Goal: Task Accomplishment & Management: Use online tool/utility

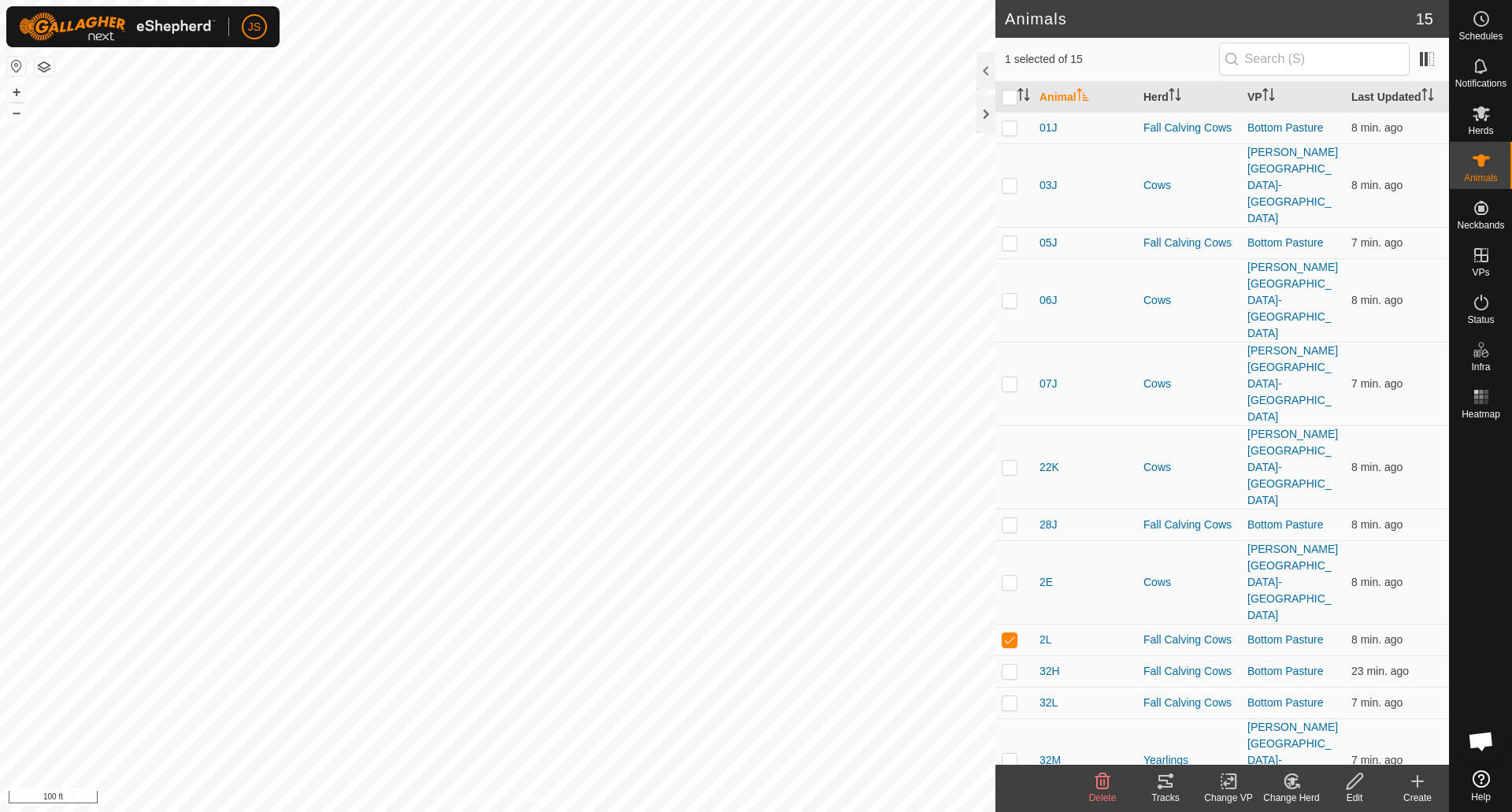
click at [1168, 779] on icon at bounding box center [1166, 781] width 19 height 19
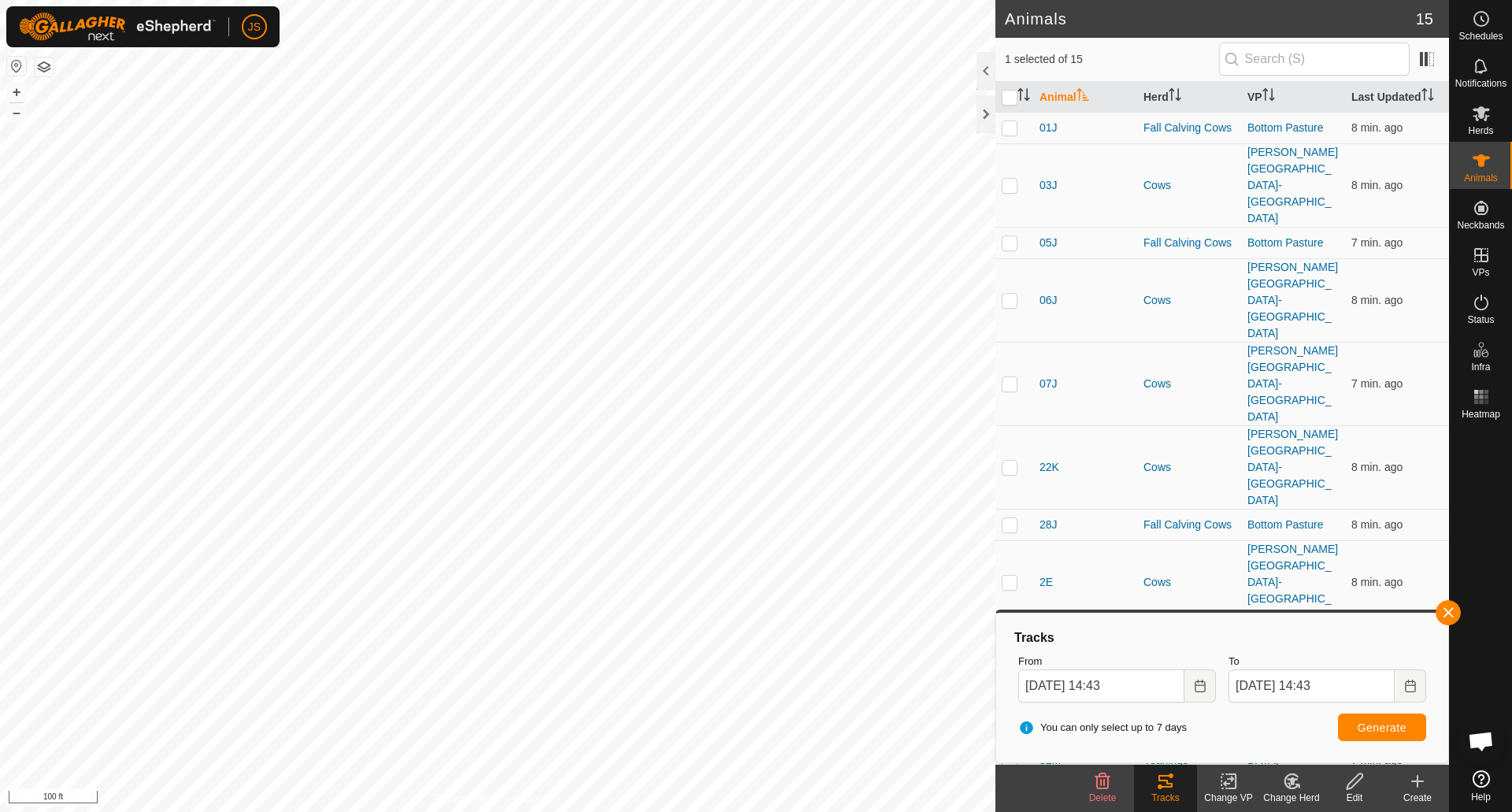
click at [1168, 779] on icon at bounding box center [1166, 781] width 19 height 19
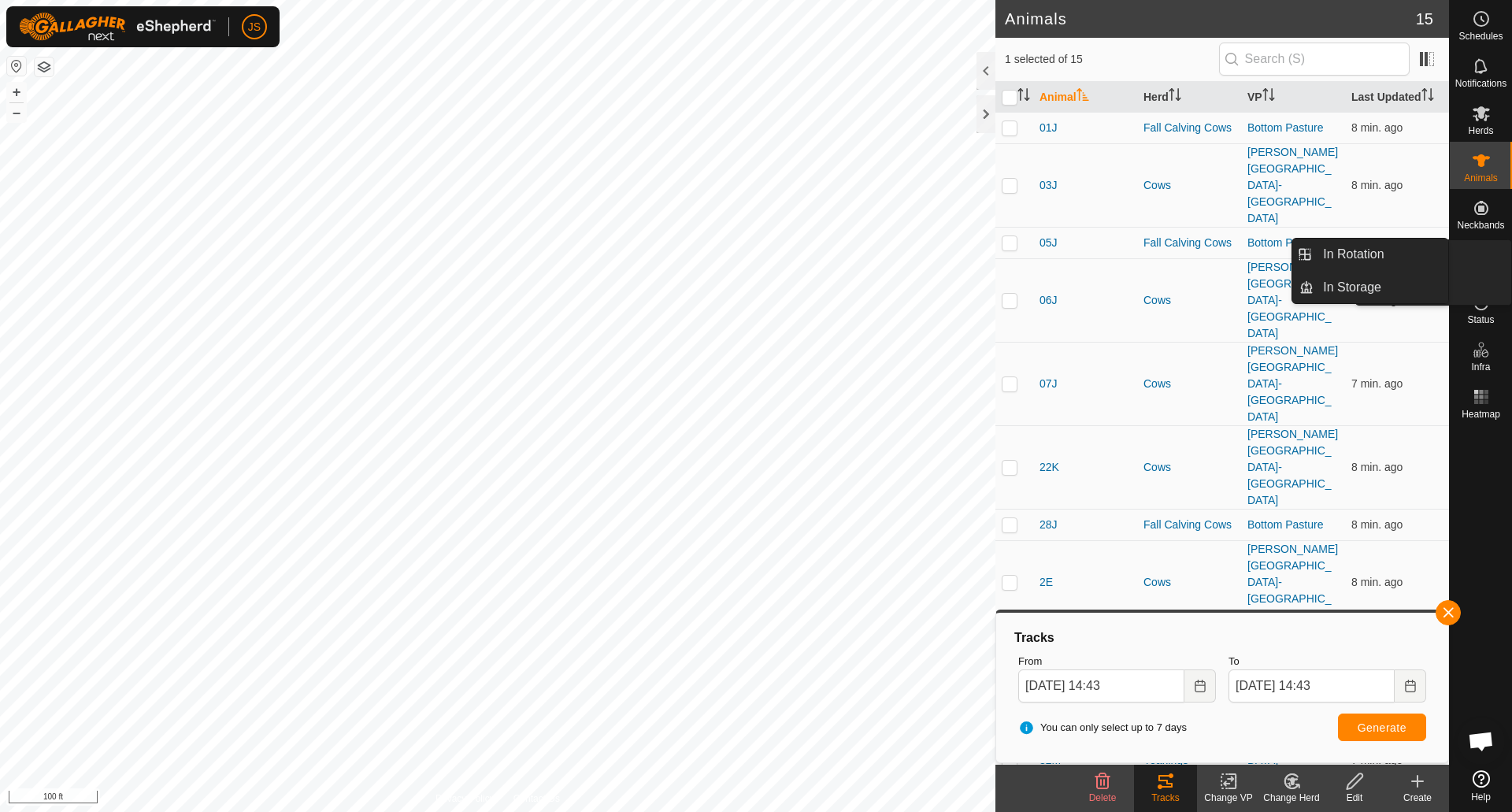
click at [1481, 251] on icon at bounding box center [1481, 255] width 14 height 14
click at [1349, 258] on link "In Rotation" at bounding box center [1381, 254] width 135 height 32
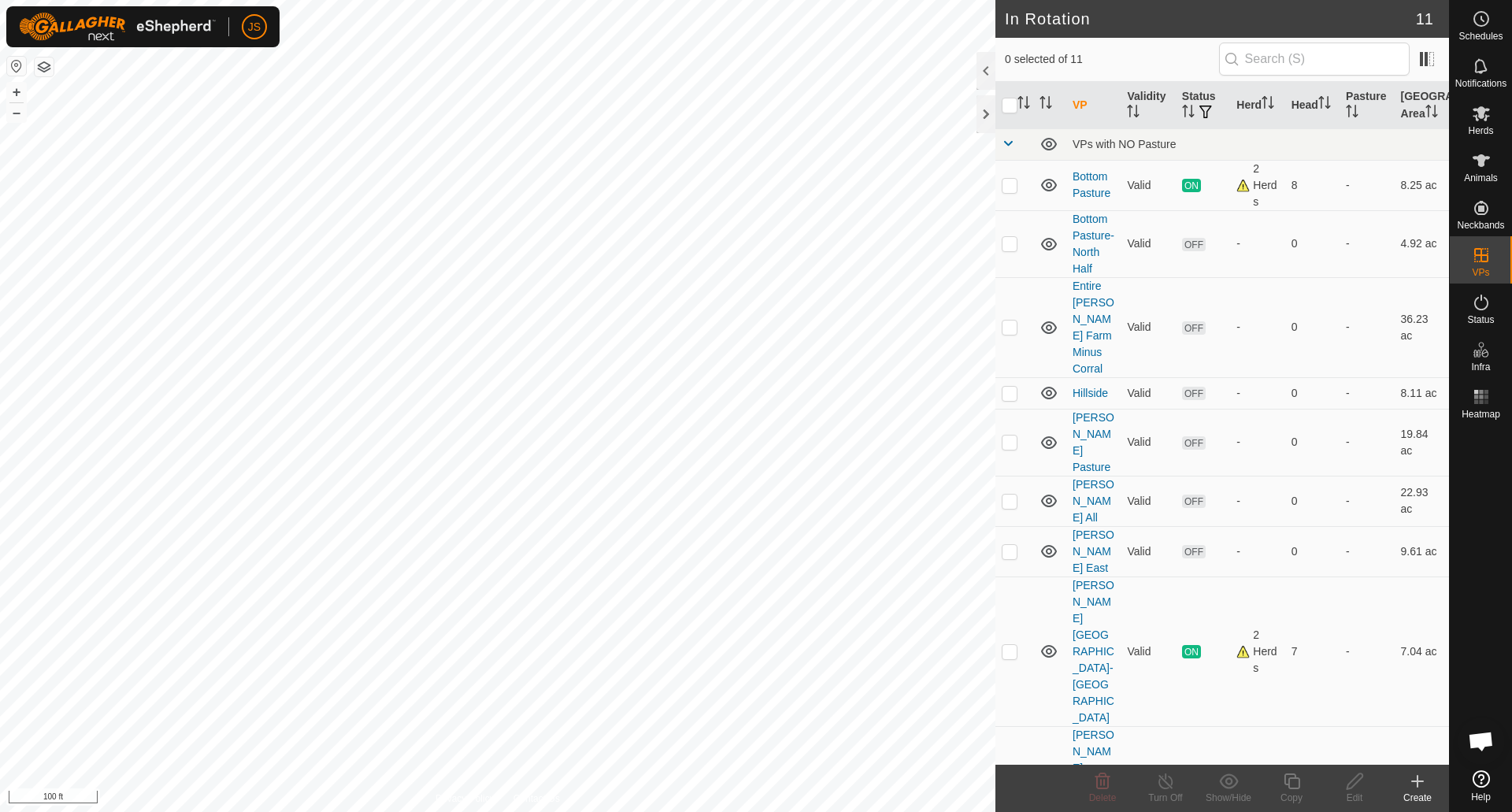
click at [1414, 784] on icon at bounding box center [1417, 781] width 19 height 19
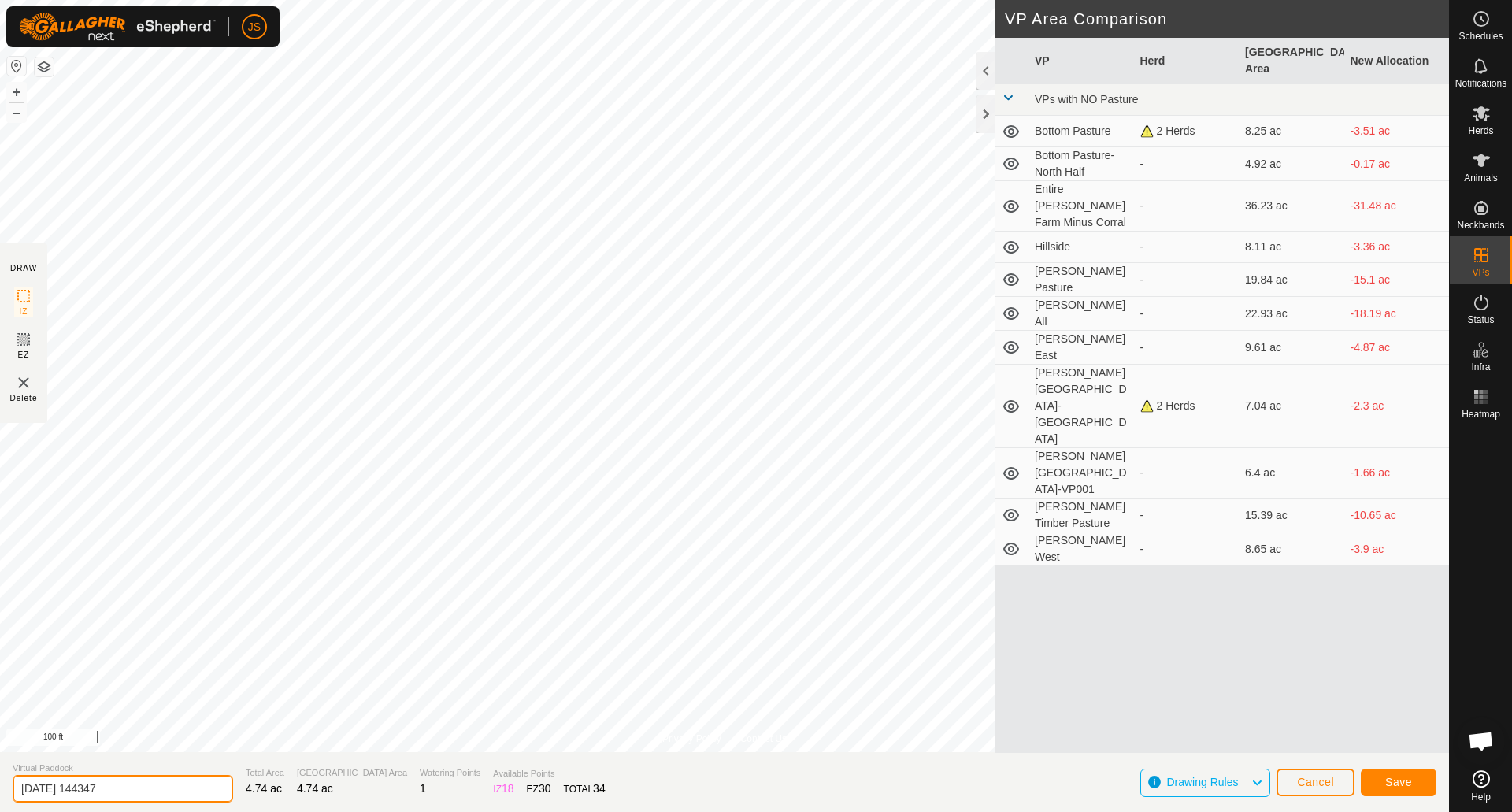
click at [165, 798] on input "[DATE] 144347" at bounding box center [123, 789] width 221 height 27
type input "2"
type input "Bottom Pasture - South Half"
click at [1378, 779] on button "Save" at bounding box center [1399, 782] width 76 height 27
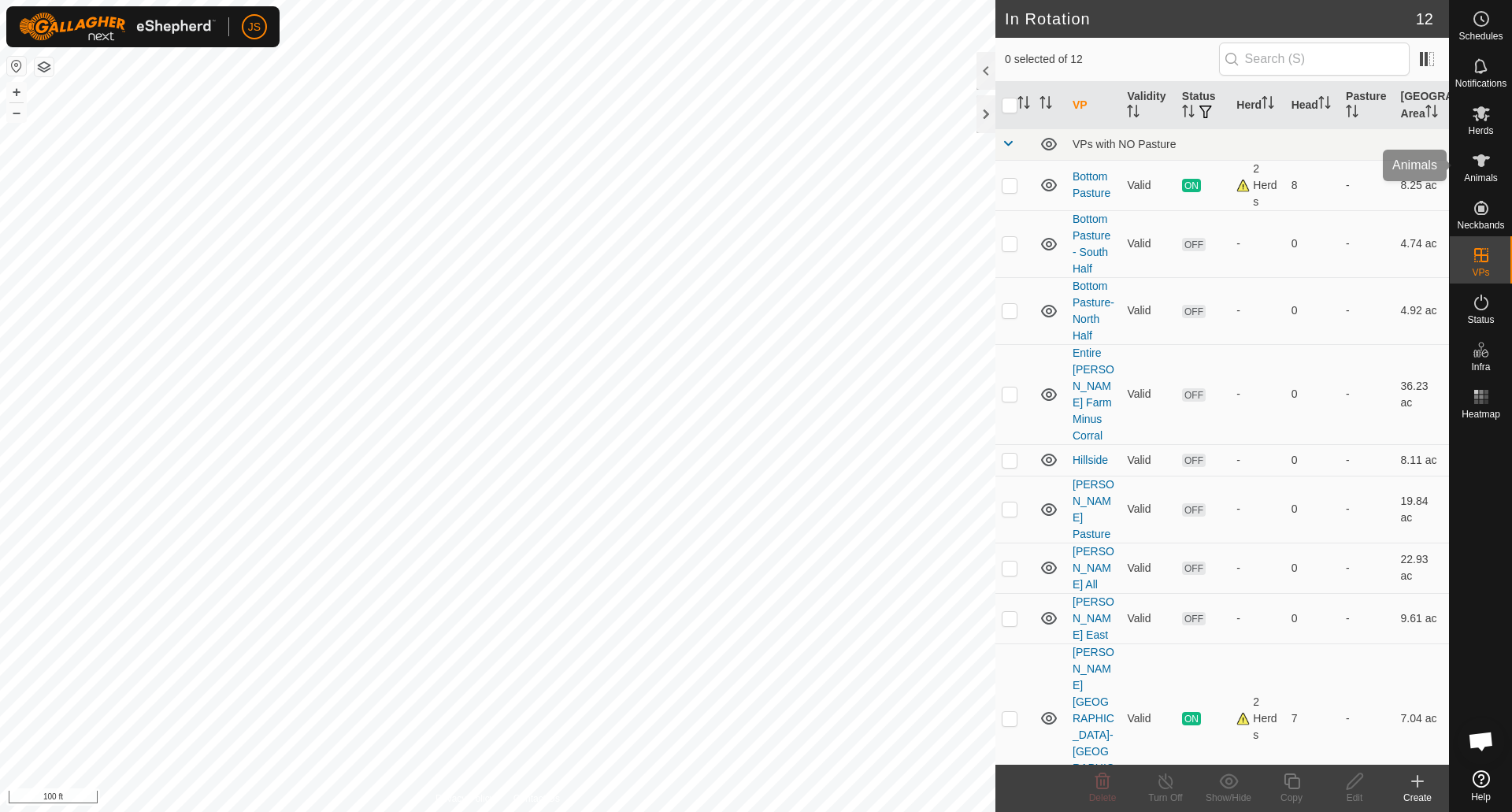
click at [1473, 174] on span "Animals" at bounding box center [1481, 177] width 34 height 9
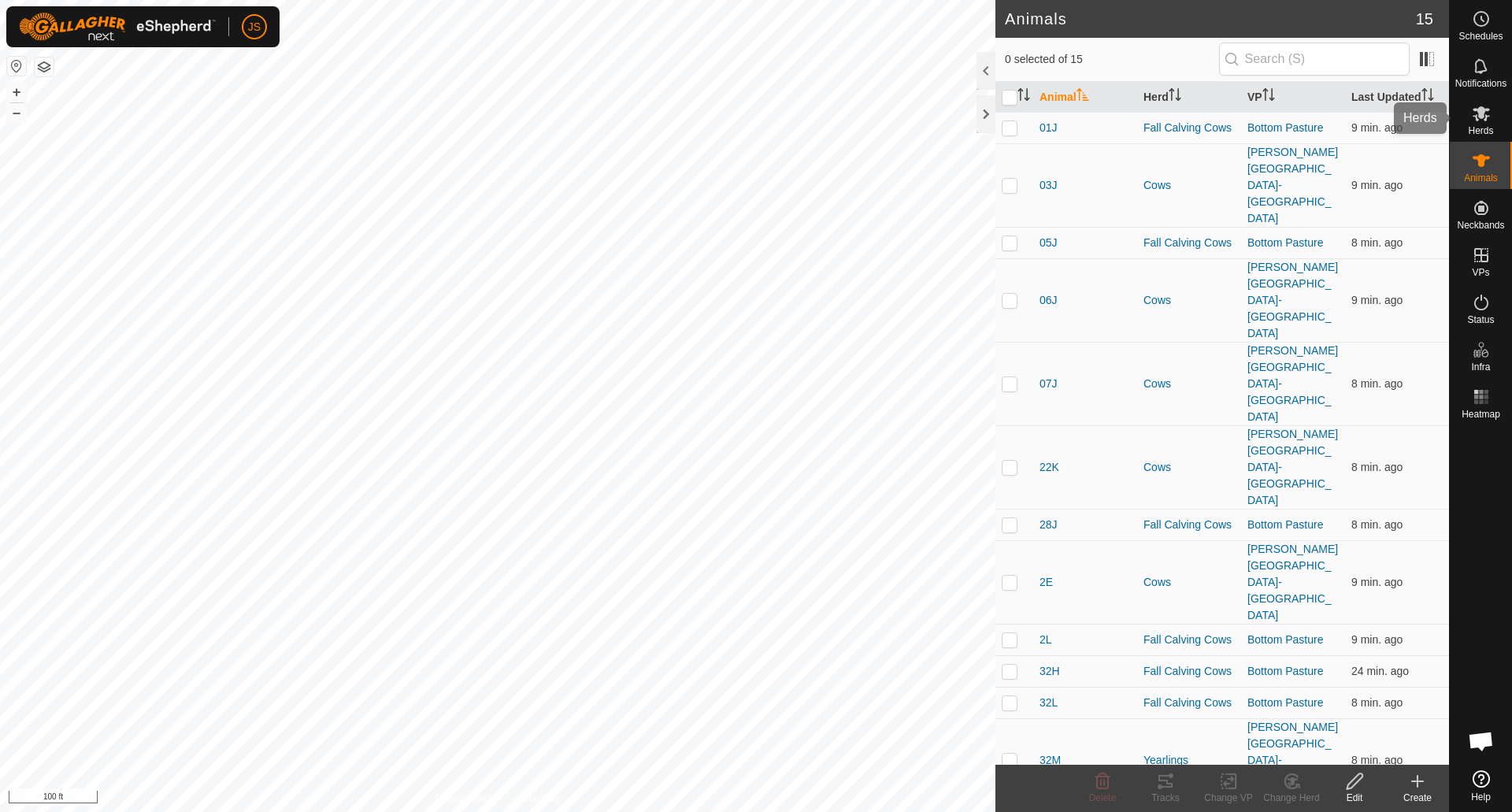
click at [1469, 124] on es-mob-svg-icon at bounding box center [1480, 113] width 28 height 26
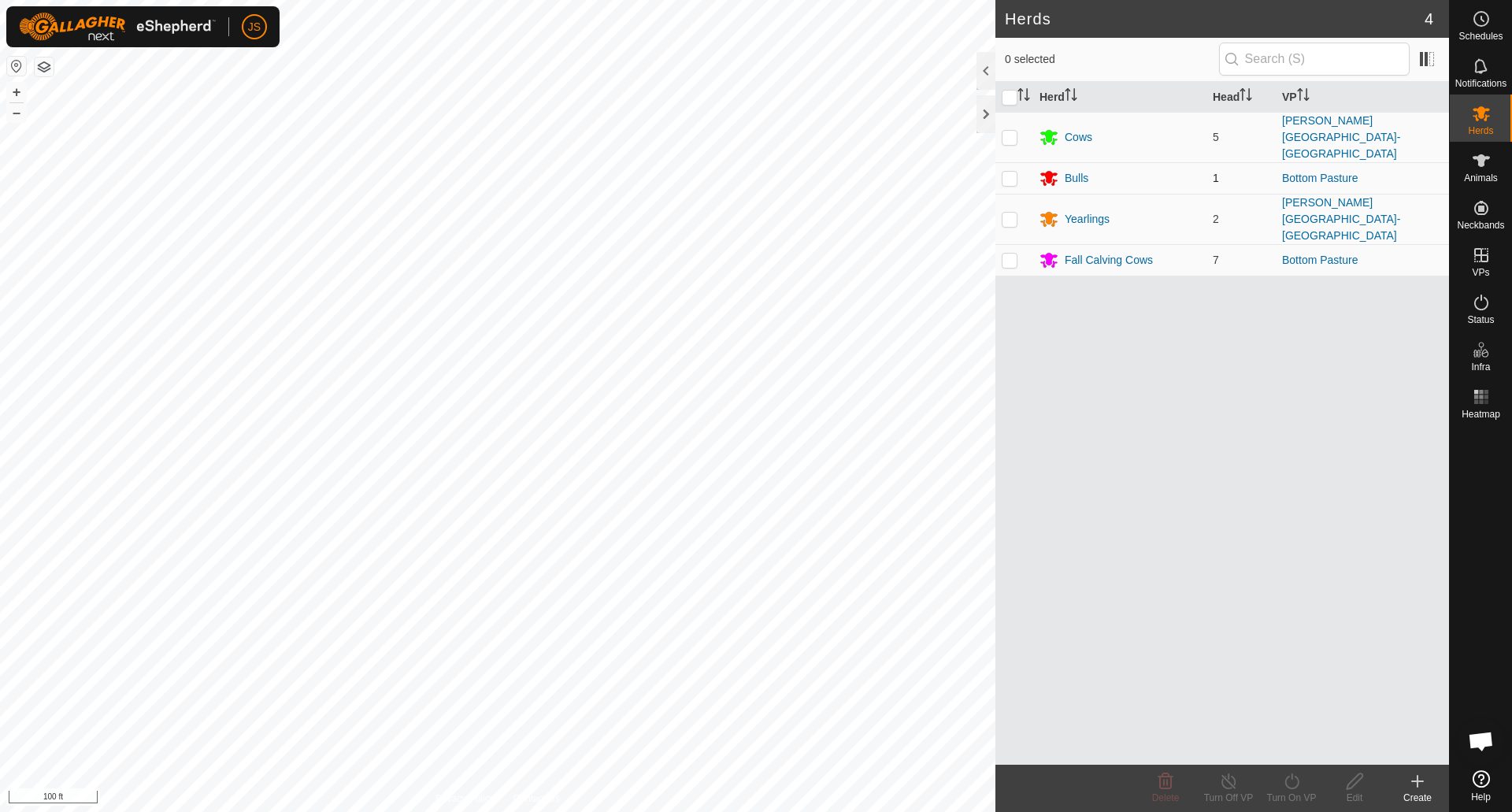
click at [1009, 171] on p-checkbox at bounding box center [1010, 177] width 15 height 13
checkbox input "true"
click at [1007, 253] on p-checkbox at bounding box center [1010, 259] width 15 height 13
checkbox input "true"
click at [1302, 787] on turn-on-svg-icon at bounding box center [1292, 781] width 63 height 19
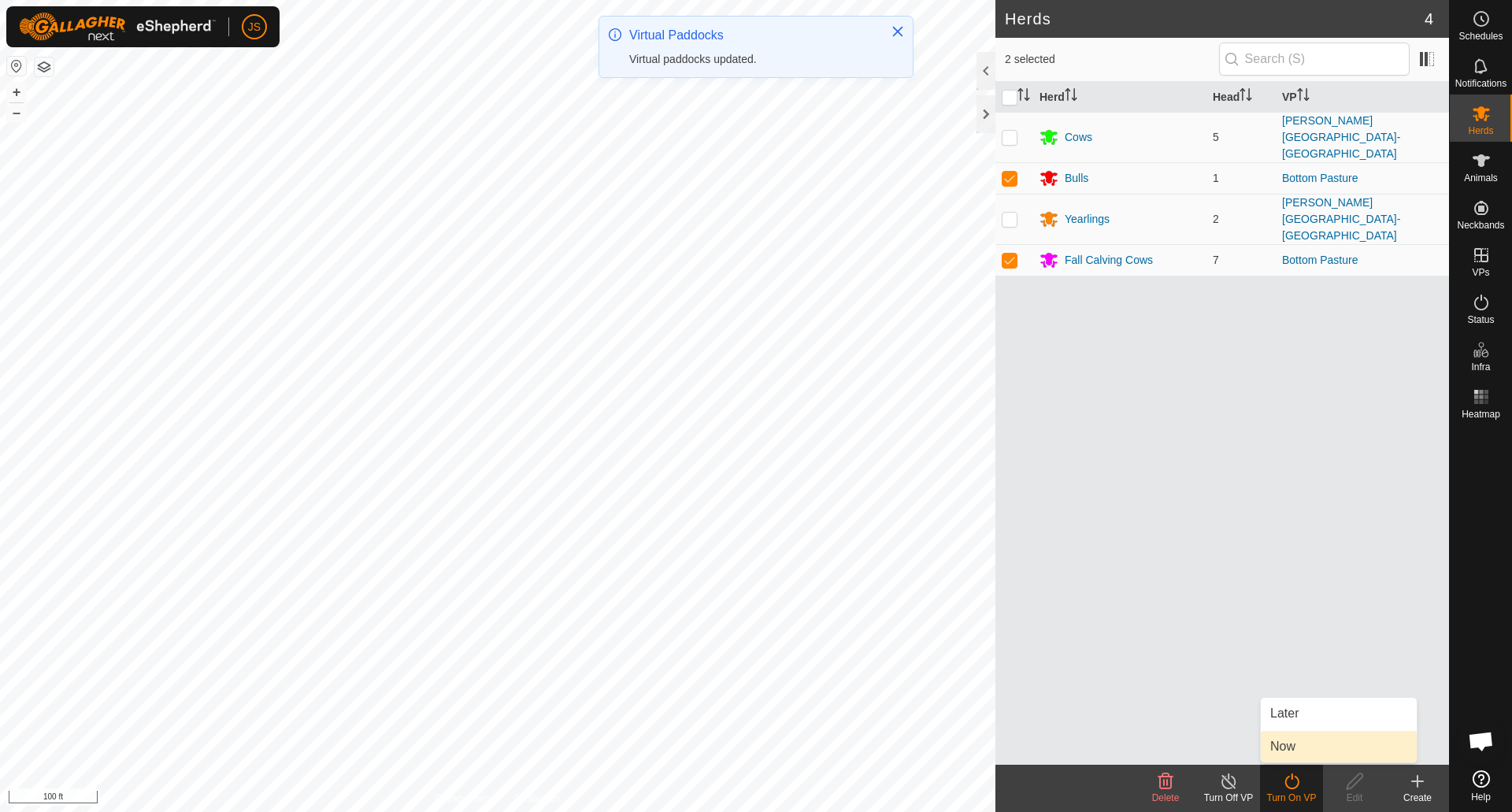
click at [1299, 740] on link "Now" at bounding box center [1339, 746] width 156 height 32
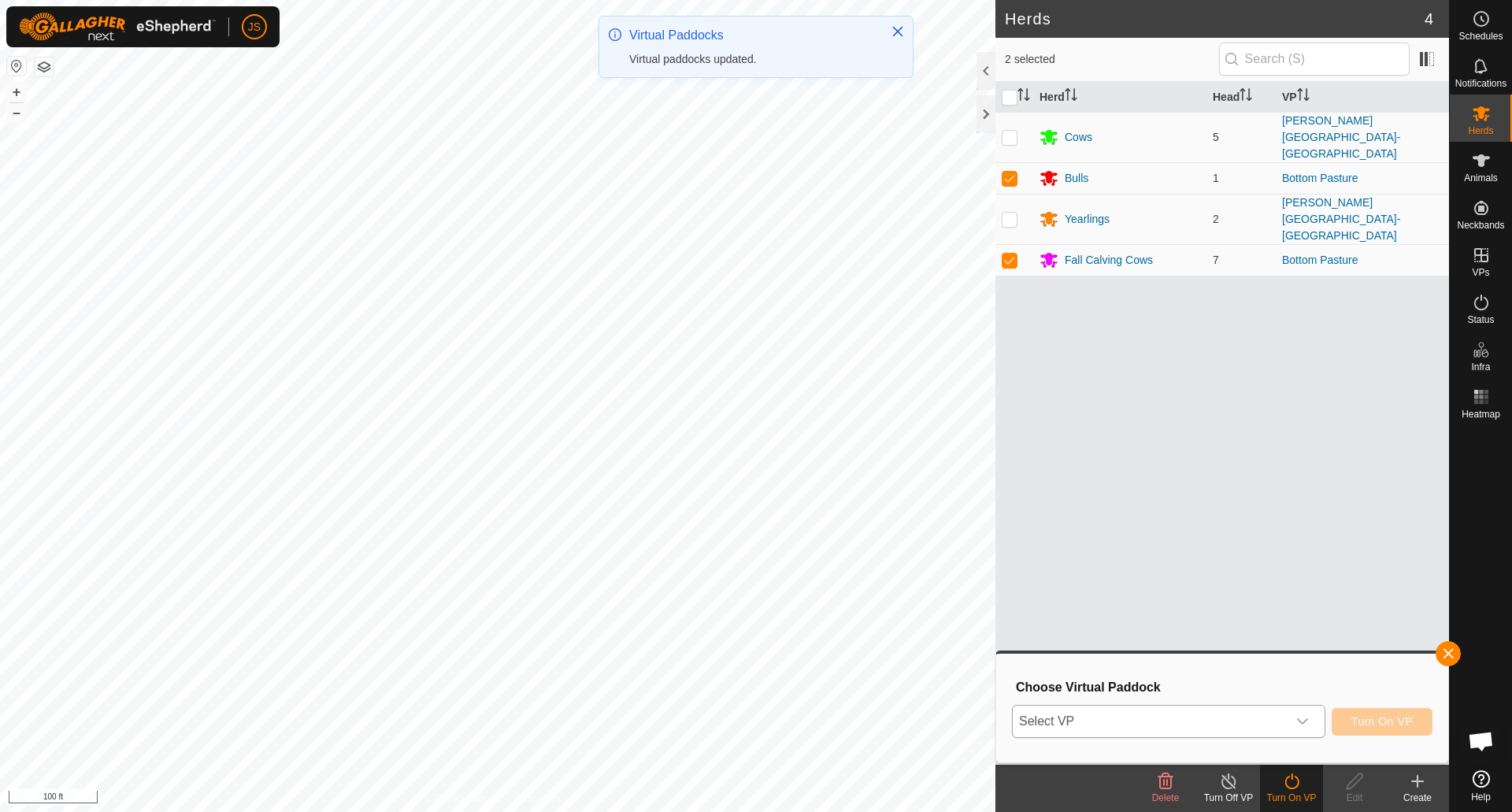
click at [1225, 721] on span "Select VP" at bounding box center [1150, 721] width 274 height 32
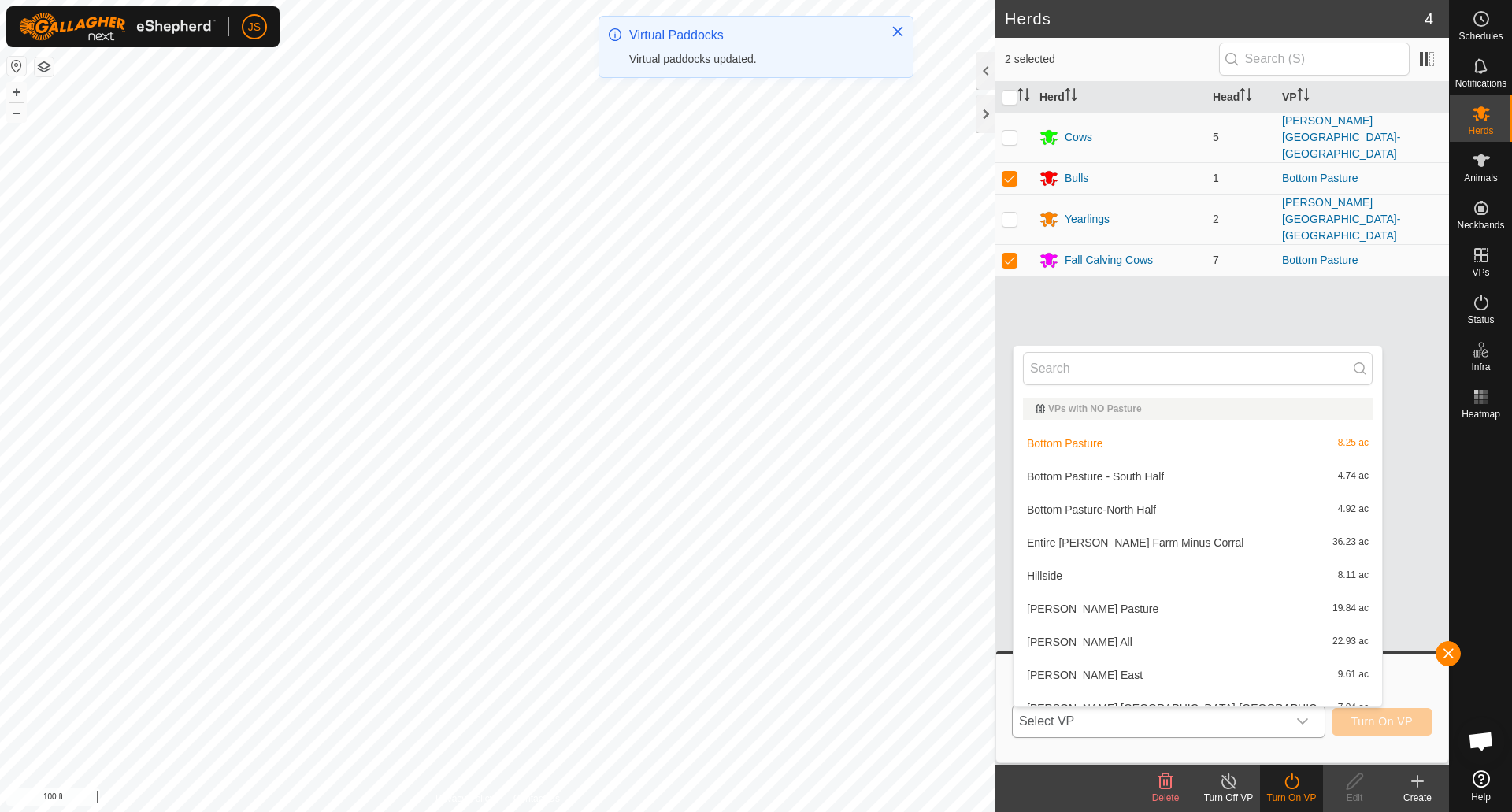
scroll to position [17, 0]
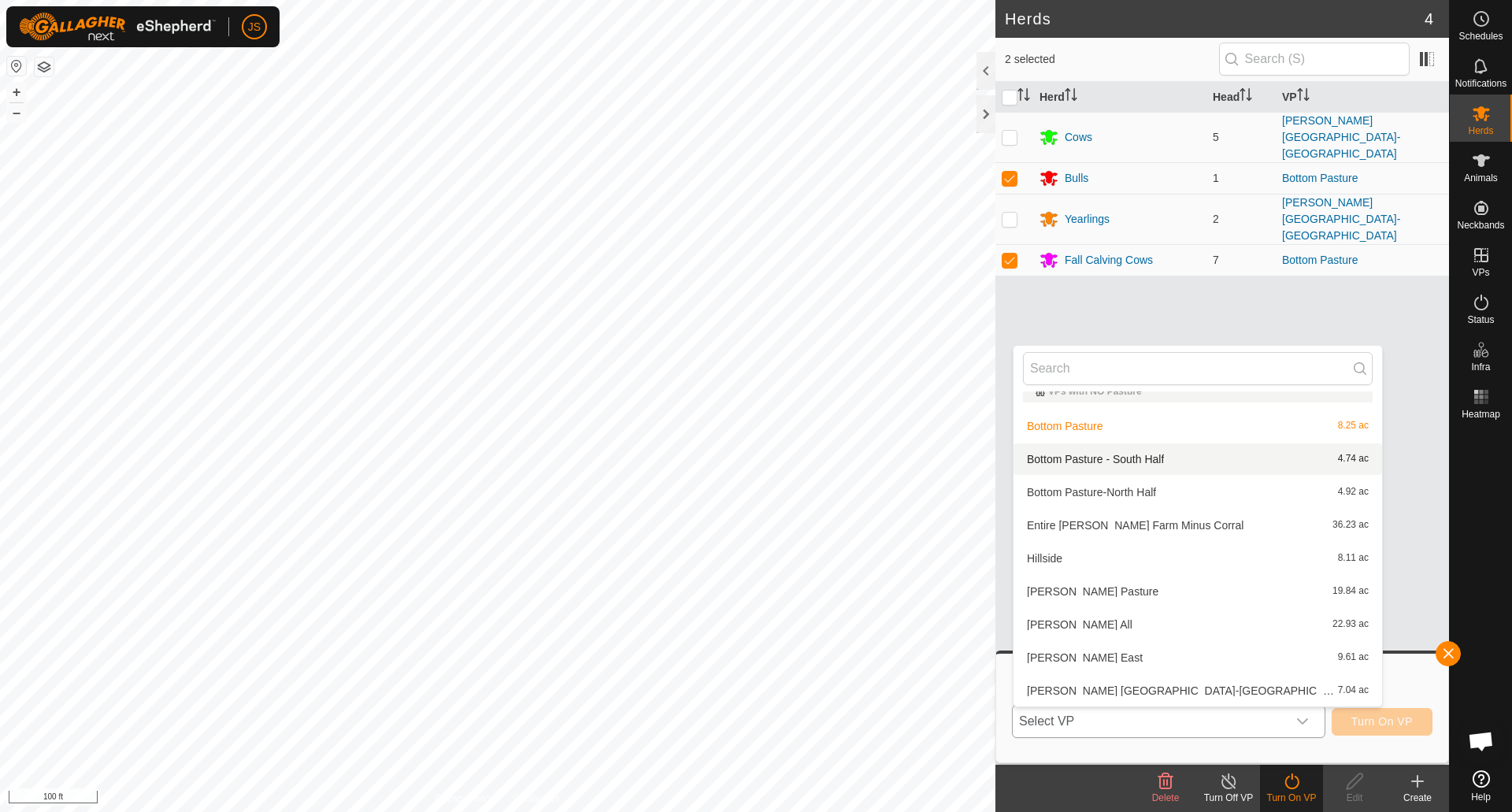
click at [1168, 467] on li "Bottom Pasture - South Half 4.74 ac" at bounding box center [1198, 459] width 368 height 32
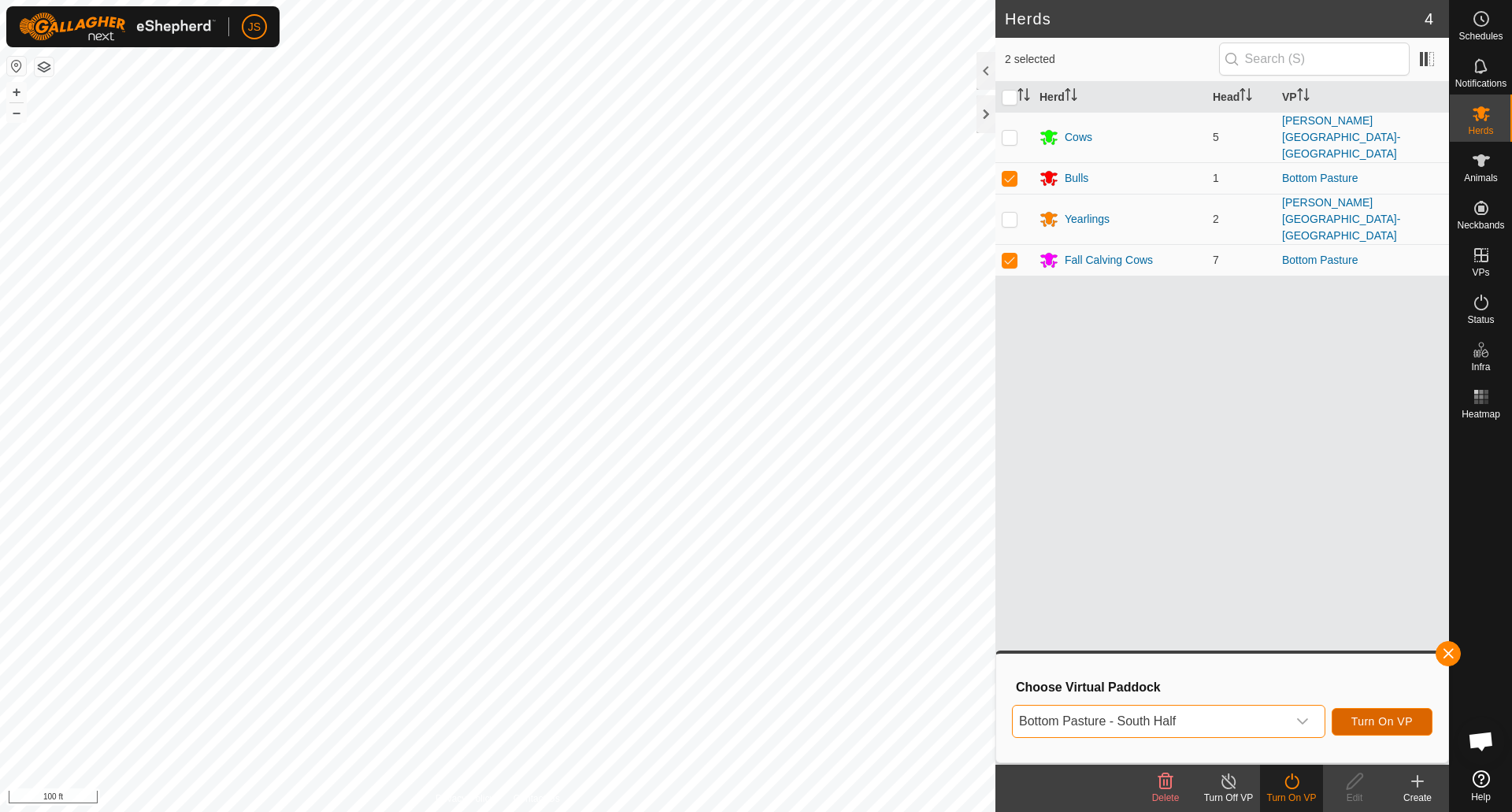
click at [1369, 723] on span "Turn On VP" at bounding box center [1382, 722] width 61 height 13
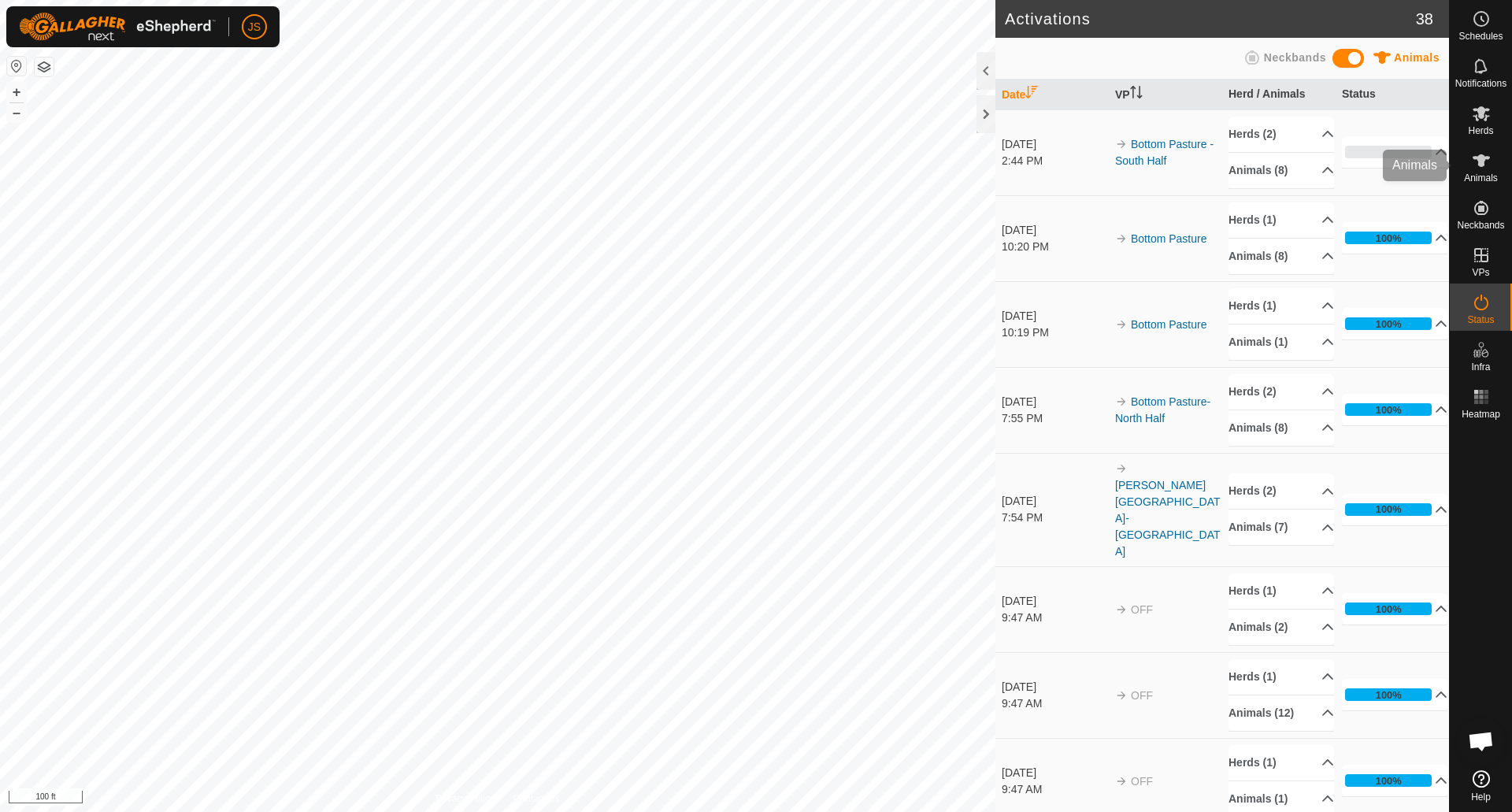
click at [1459, 179] on div "Animals" at bounding box center [1480, 165] width 62 height 47
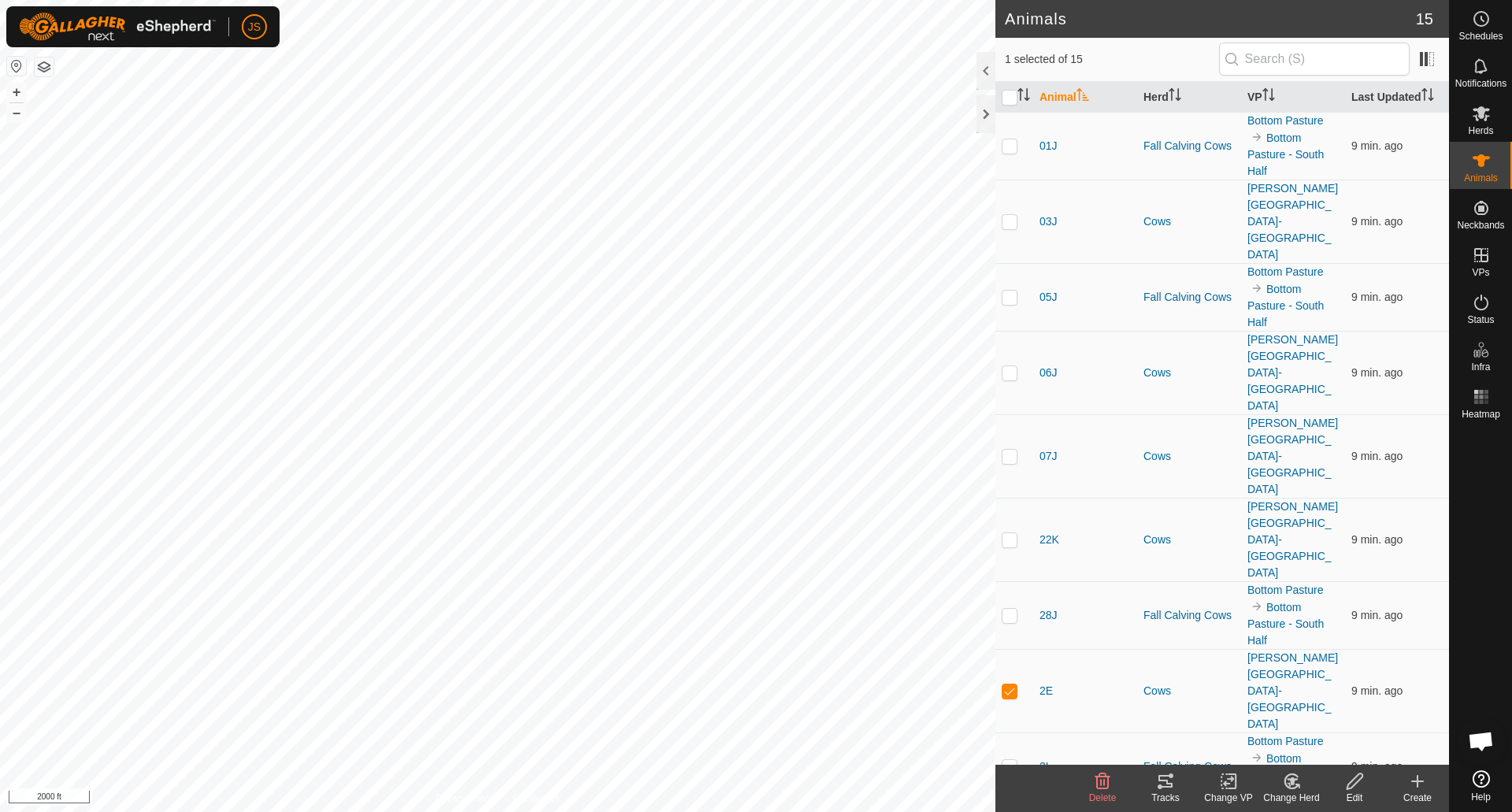
click at [555, 0] on html "JS Schedules Notifications Herds Animals Neckbands VPs Status Infra Heatmap Hel…" at bounding box center [756, 406] width 1512 height 812
click at [1167, 792] on div "Tracks" at bounding box center [1166, 798] width 63 height 14
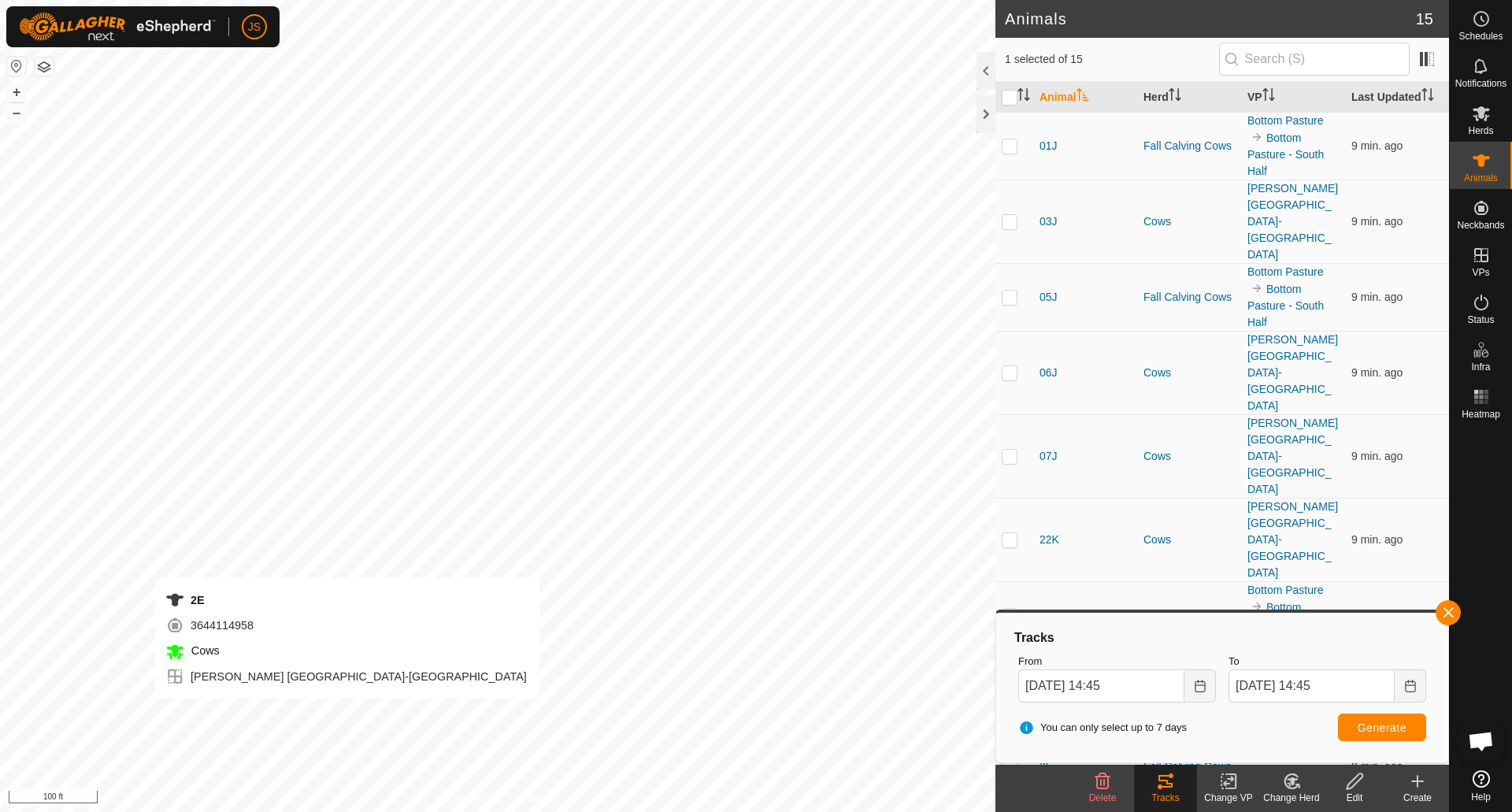
checkbox input "false"
